Goal: Navigation & Orientation: Find specific page/section

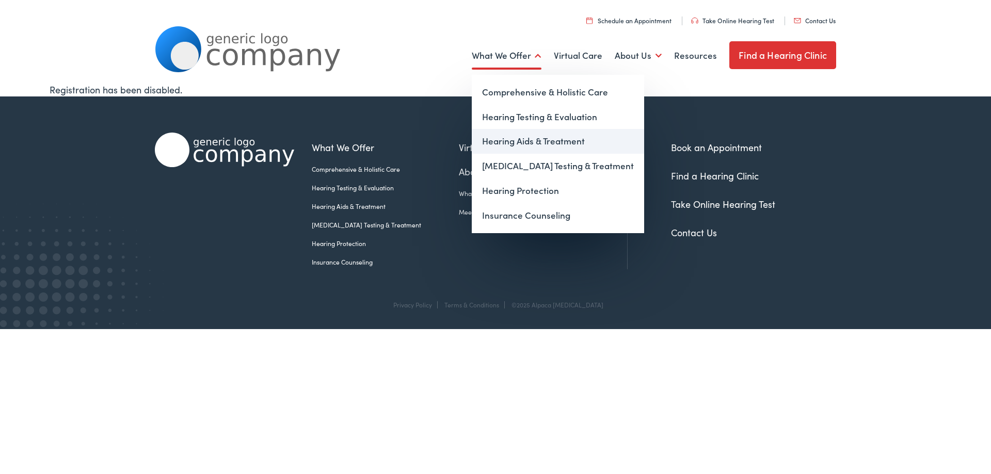
click at [518, 142] on link "Hearing Aids & Treatment" at bounding box center [558, 141] width 172 height 25
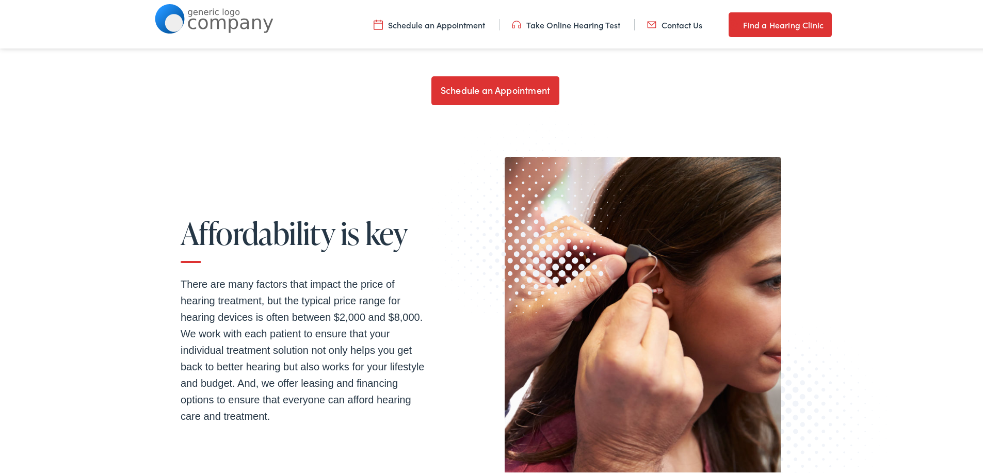
scroll to position [2719, 0]
